Goal: Information Seeking & Learning: Check status

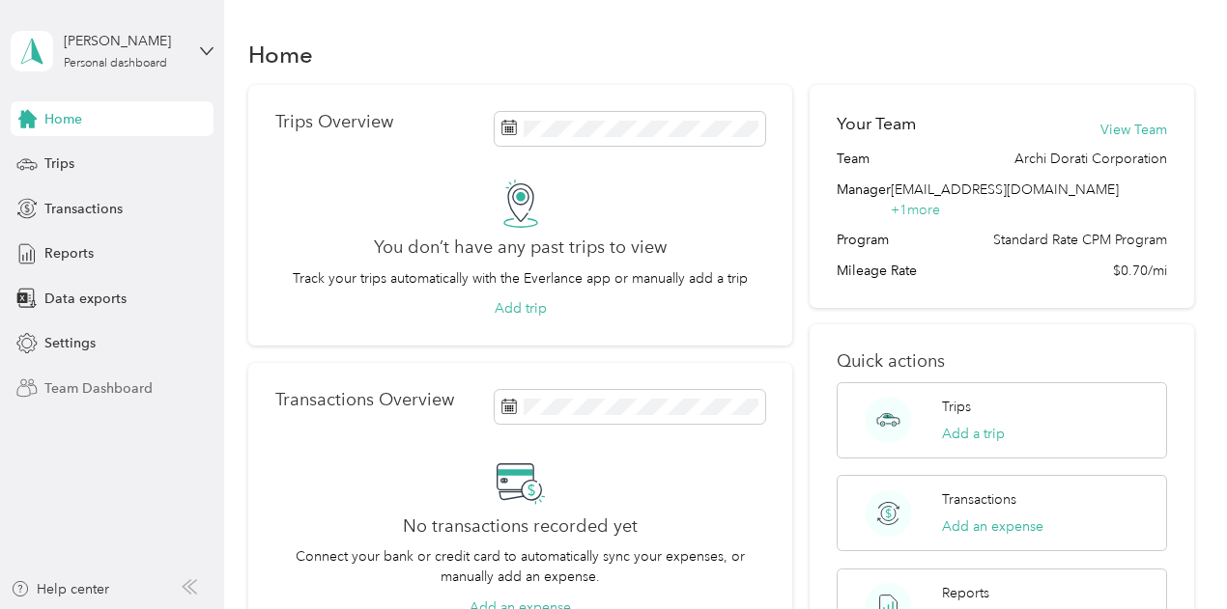
click at [87, 387] on span "Team Dashboard" at bounding box center [98, 389] width 108 height 20
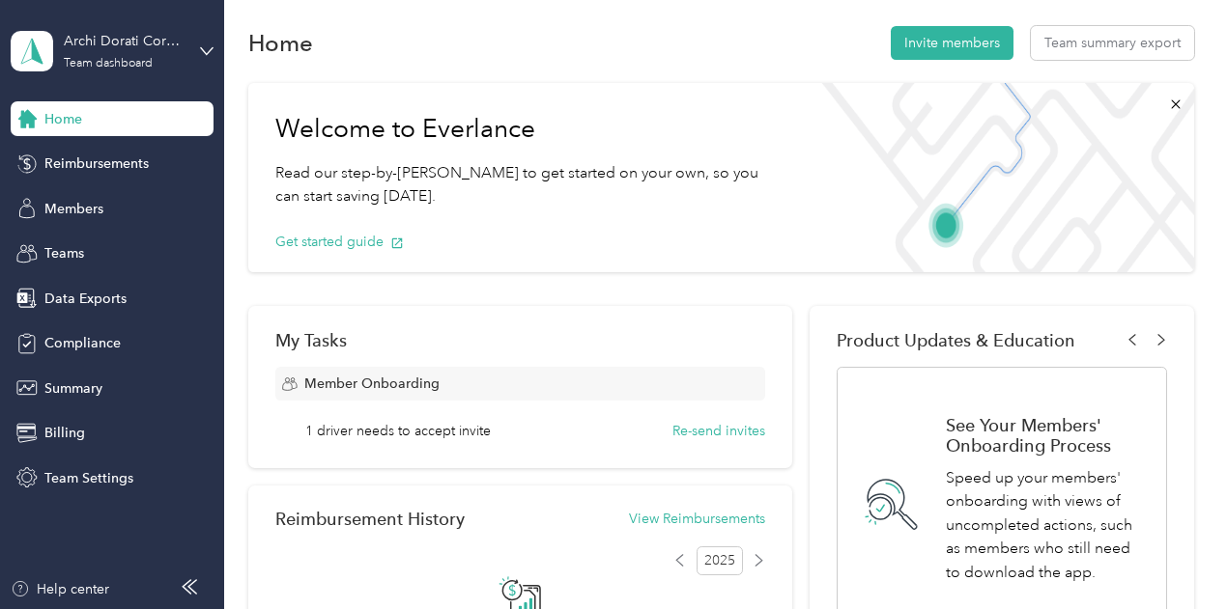
scroll to position [13, 0]
click at [80, 385] on span "Summary" at bounding box center [73, 389] width 58 height 20
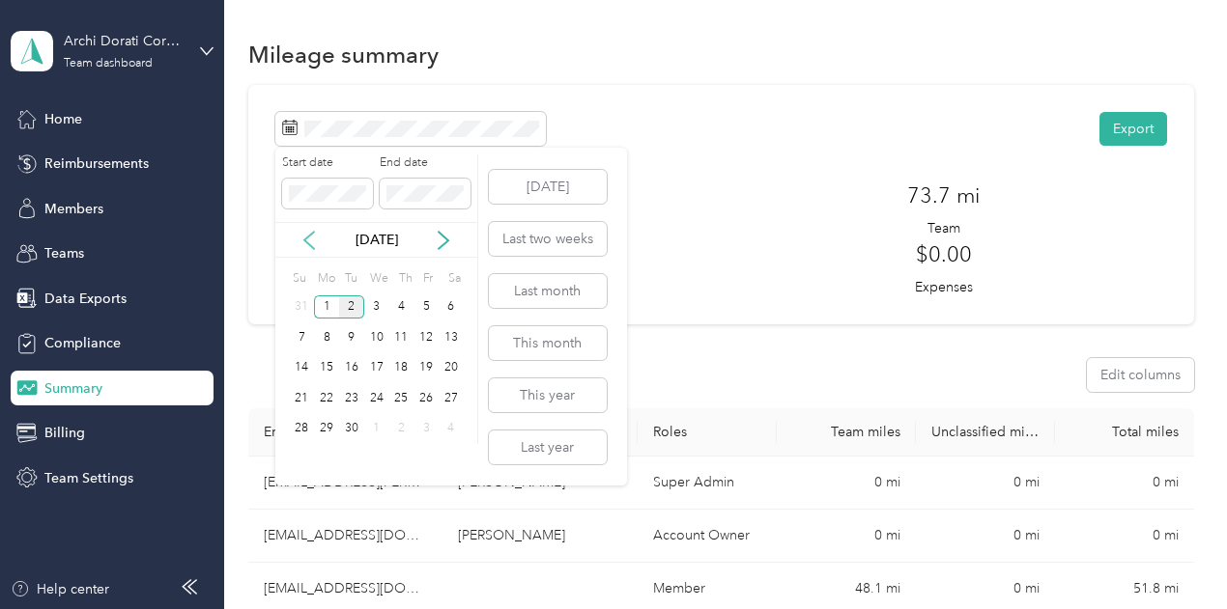
click at [308, 242] on icon at bounding box center [309, 240] width 10 height 17
click at [330, 428] on div "25" at bounding box center [326, 429] width 25 height 24
click at [338, 212] on div "Start date End date" at bounding box center [376, 189] width 202 height 68
click at [313, 240] on icon at bounding box center [308, 240] width 19 height 19
click at [441, 239] on icon at bounding box center [443, 240] width 19 height 19
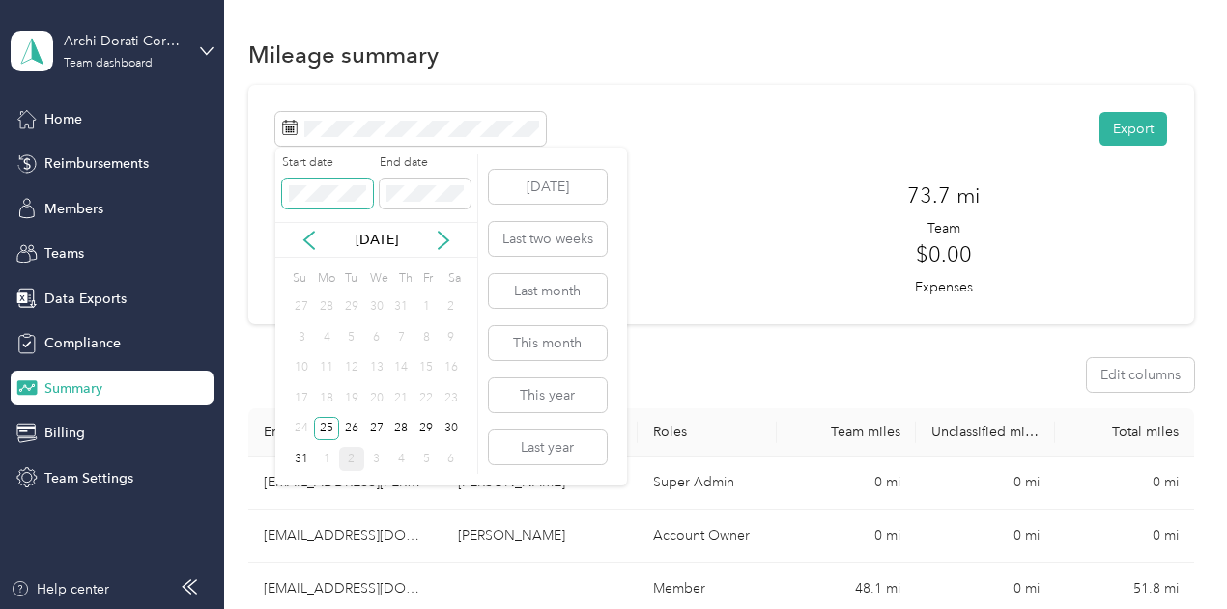
click at [305, 207] on span at bounding box center [327, 194] width 91 height 31
click at [450, 245] on icon at bounding box center [443, 240] width 19 height 19
click at [329, 303] on div "1" at bounding box center [326, 308] width 25 height 24
click at [304, 307] on div "31" at bounding box center [302, 308] width 25 height 24
click at [299, 459] on div "31" at bounding box center [302, 459] width 25 height 24
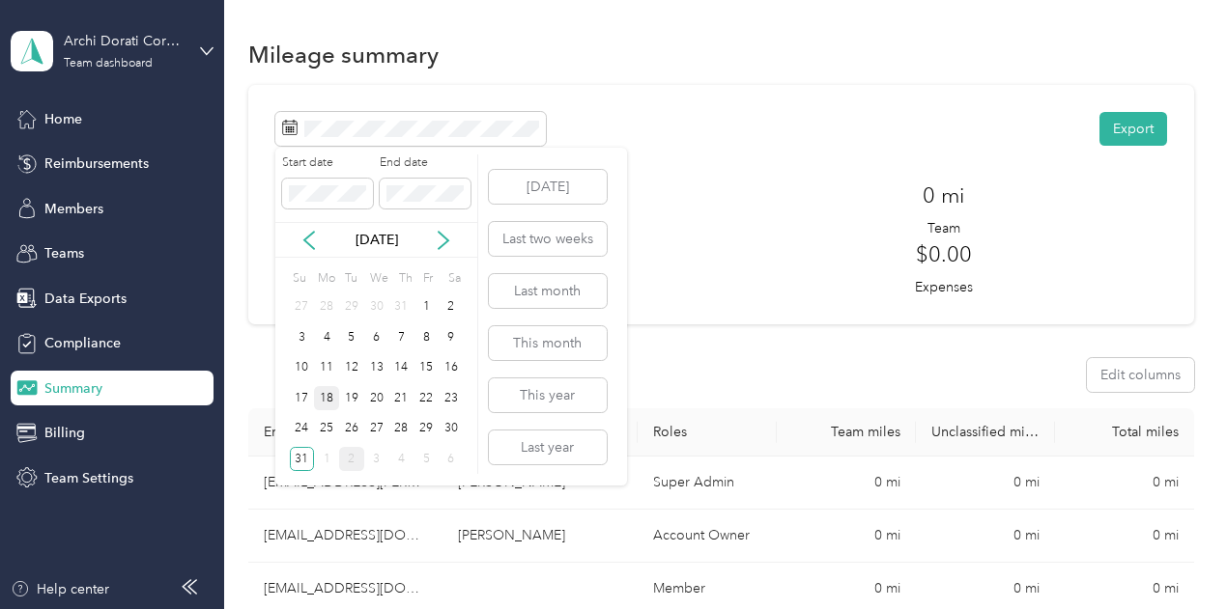
click at [323, 401] on div "18" at bounding box center [326, 398] width 25 height 24
click at [437, 246] on icon at bounding box center [443, 240] width 19 height 19
click at [308, 311] on div "31" at bounding box center [302, 308] width 25 height 24
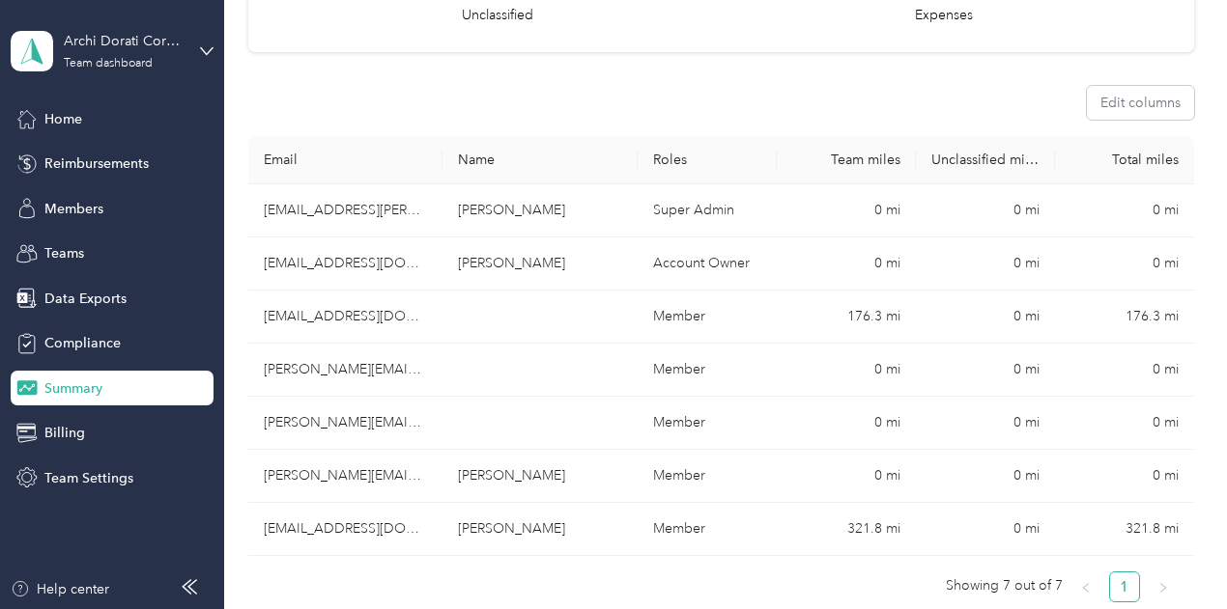
scroll to position [306, 0]
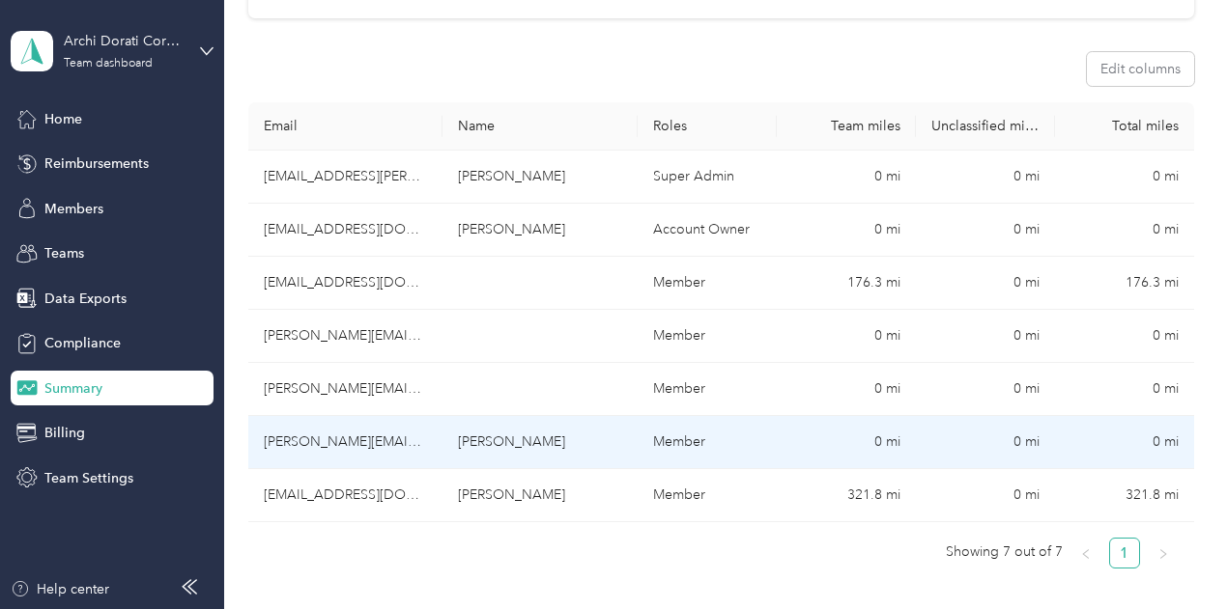
click at [537, 363] on td at bounding box center [539, 389] width 195 height 53
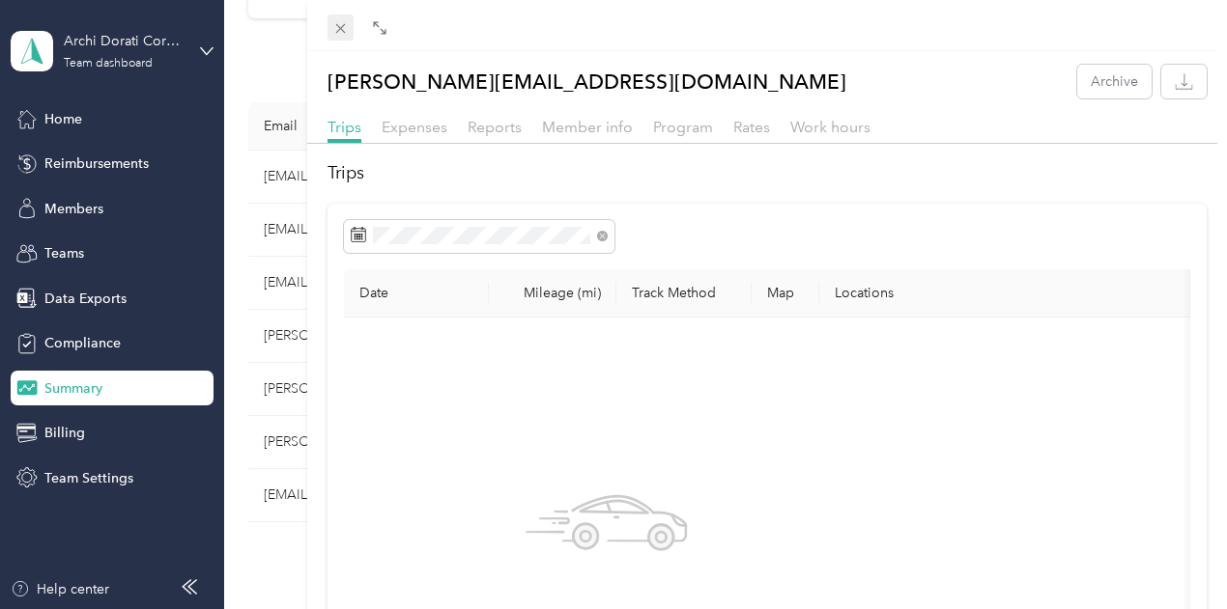
click at [349, 23] on icon at bounding box center [340, 28] width 16 height 16
